Goal: Task Accomplishment & Management: Complete application form

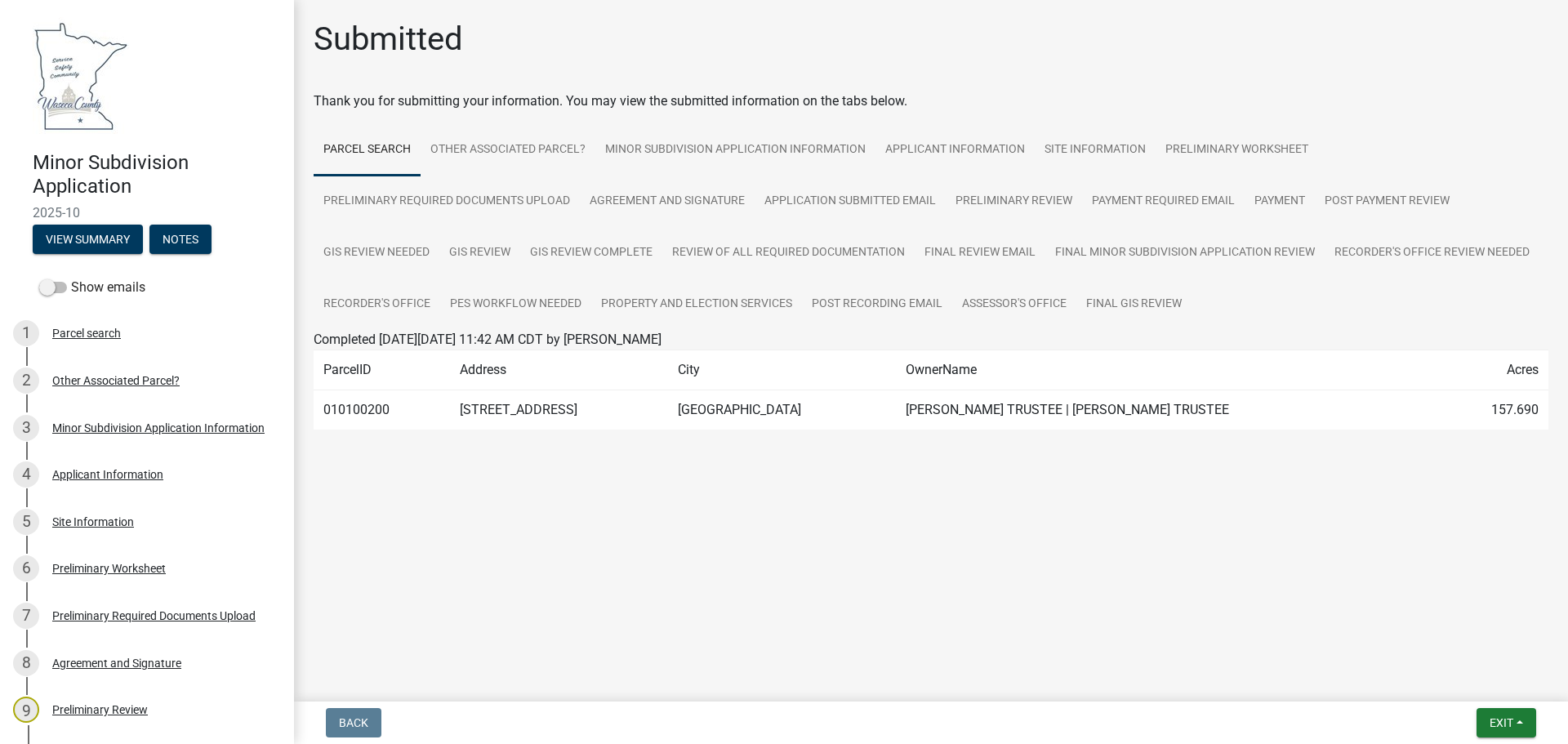
click at [344, 410] on td "010100200" at bounding box center [381, 410] width 136 height 40
drag, startPoint x: 557, startPoint y: 628, endPoint x: 464, endPoint y: 598, distance: 97.7
click at [474, 621] on main "Submitted Thank you for submitting your information. You may view the submitted…" at bounding box center [931, 347] width 1274 height 695
click at [1504, 723] on span "Exit" at bounding box center [1501, 723] width 24 height 13
click at [1471, 681] on button "Save & Exit" at bounding box center [1470, 680] width 131 height 39
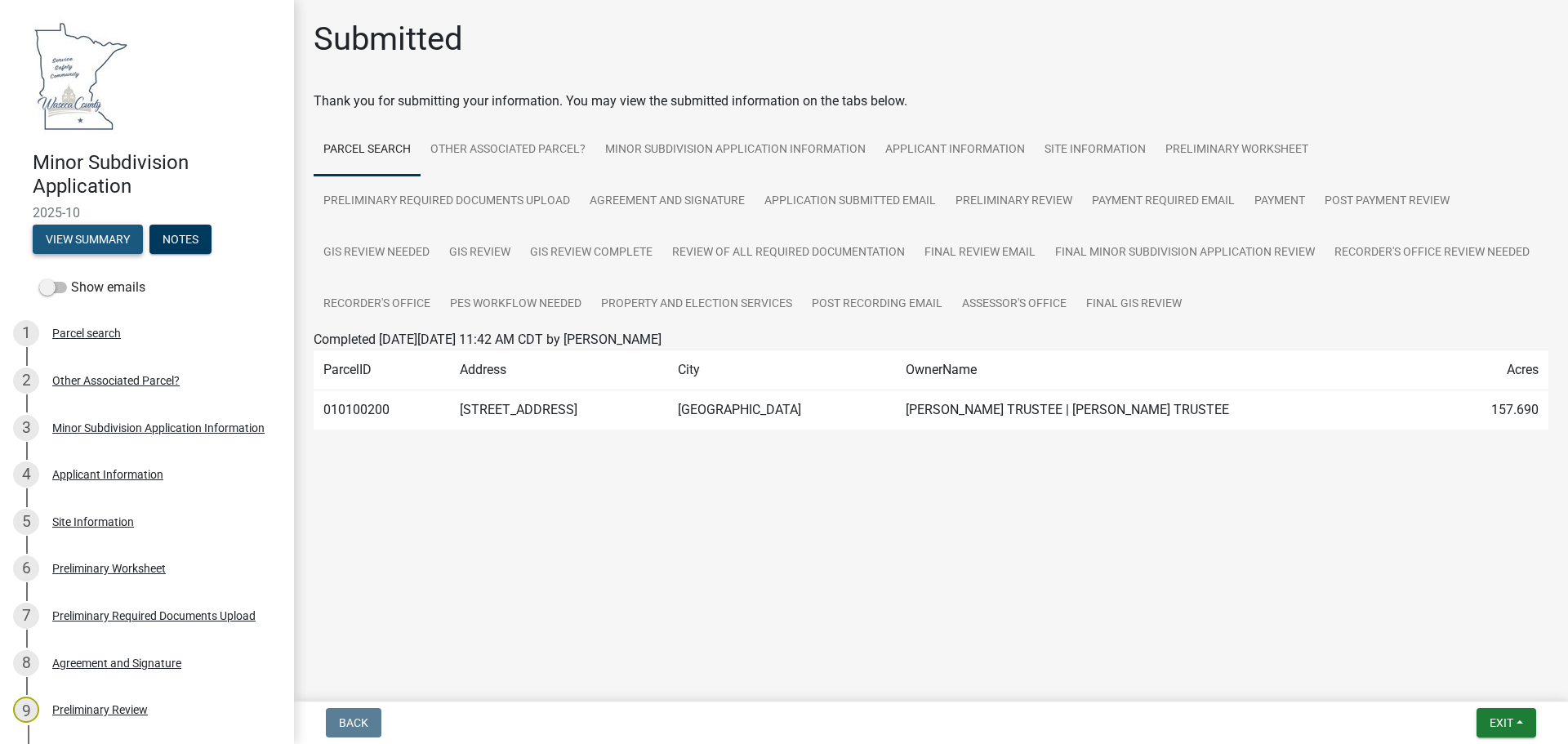
click at [99, 237] on button "View Summary" at bounding box center [88, 239] width 110 height 29
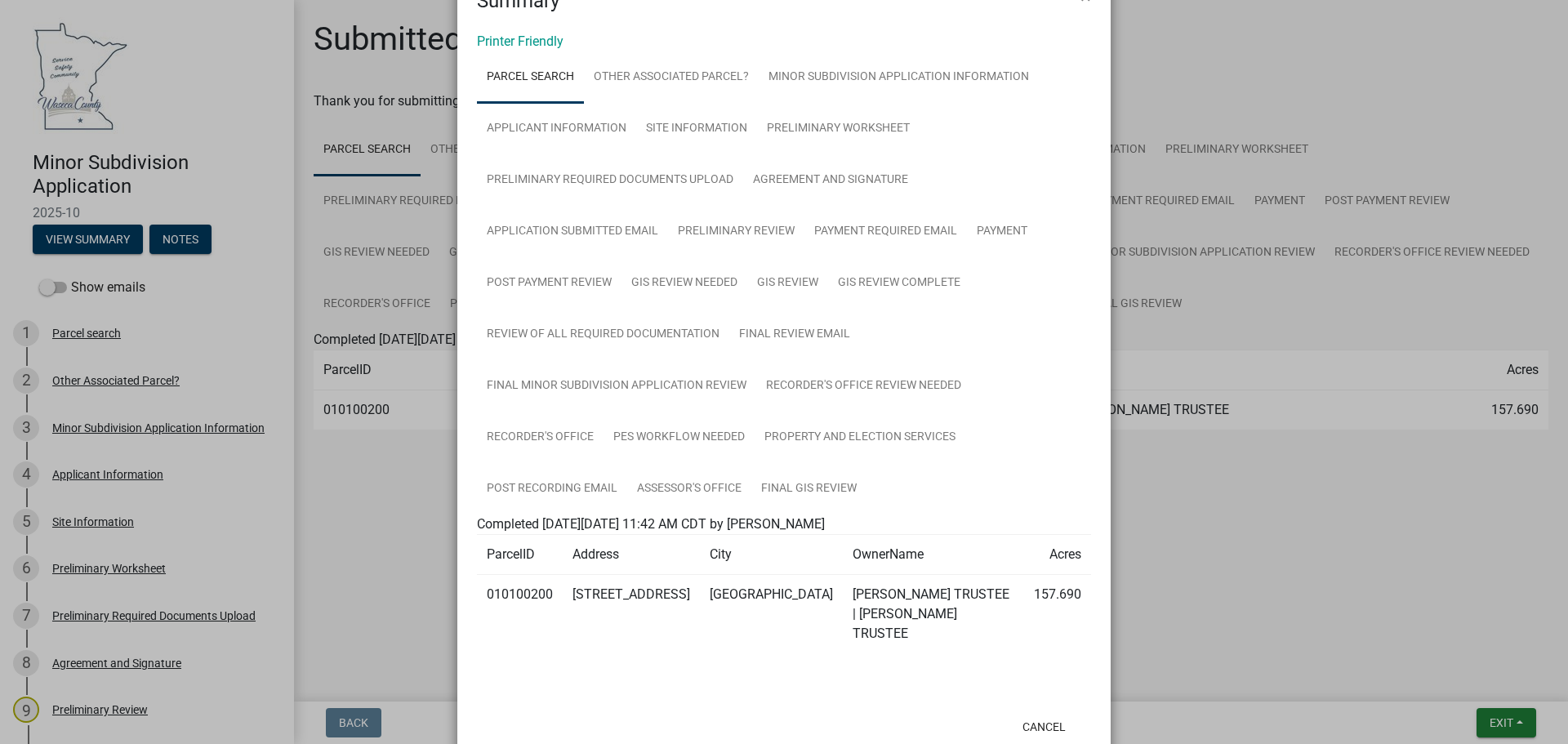
scroll to position [82, 0]
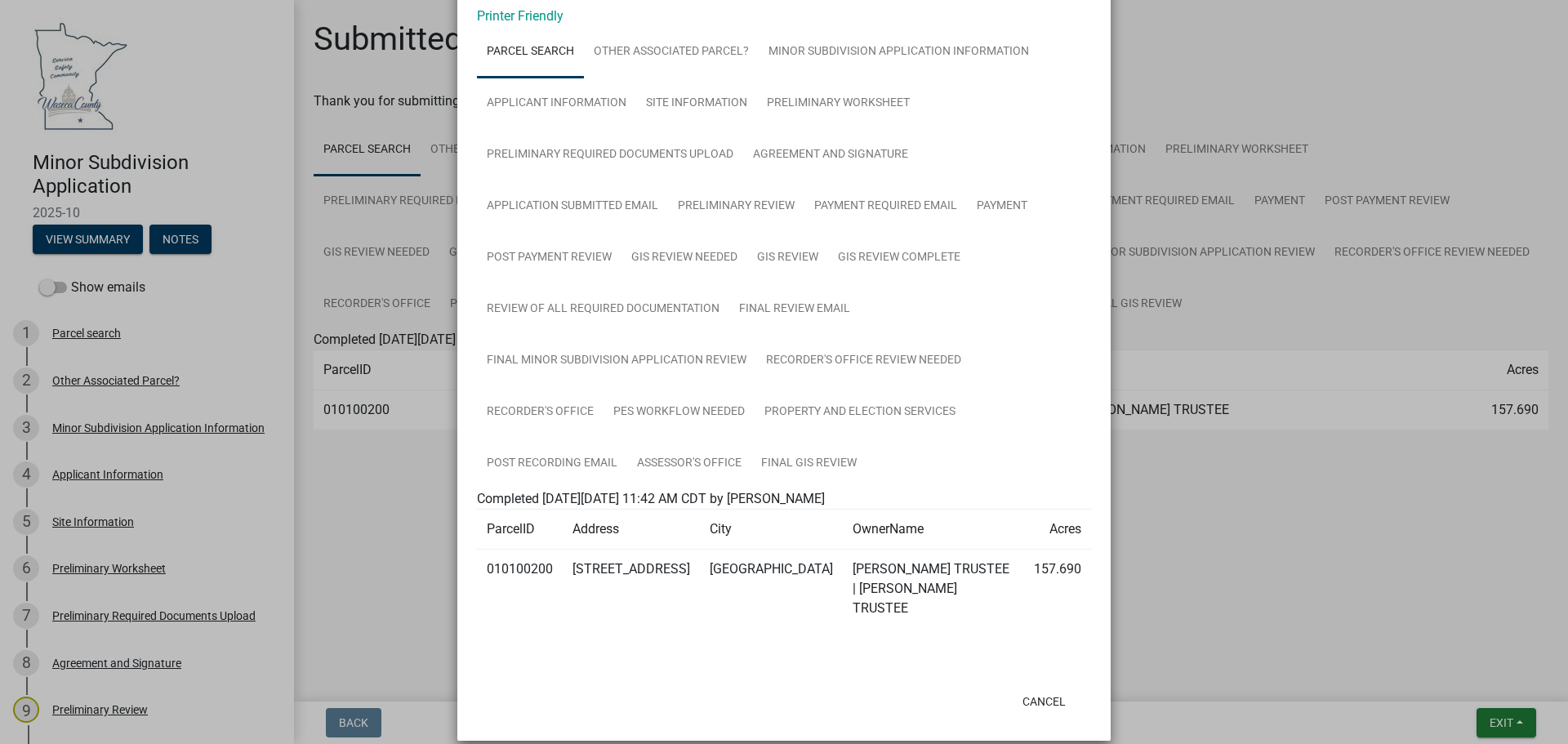
click at [171, 242] on ngb-modal-window "Summary × Printer Friendly Parcel search Other Associated Parcel? Minor Subdivi…" at bounding box center [784, 372] width 1568 height 744
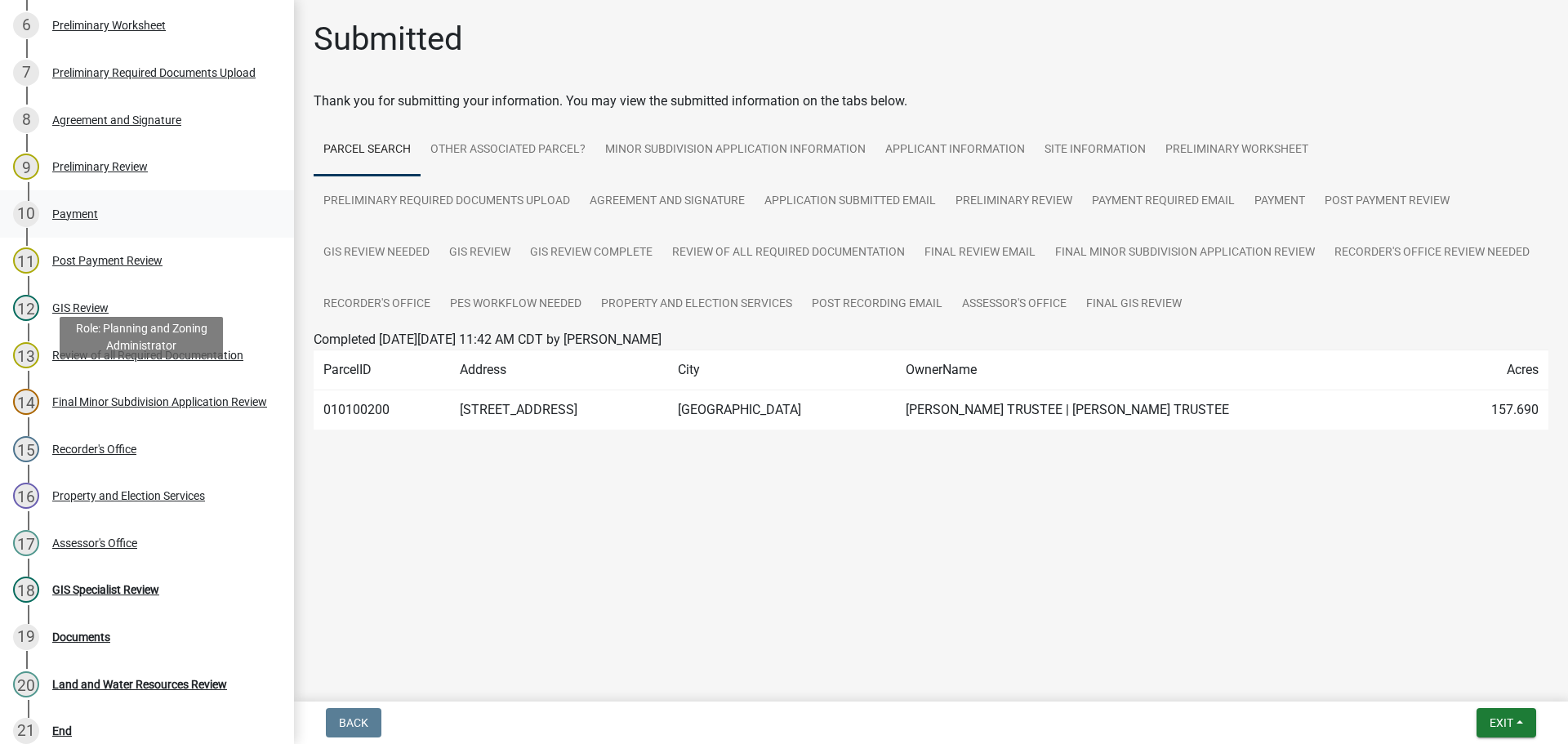
scroll to position [572, 0]
